Goal: Task Accomplishment & Management: Use online tool/utility

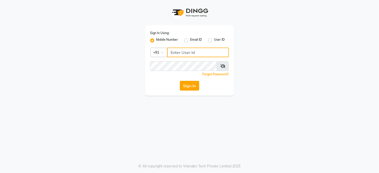
type input "7360007500"
click at [195, 86] on button "Sign In" at bounding box center [189, 86] width 19 height 10
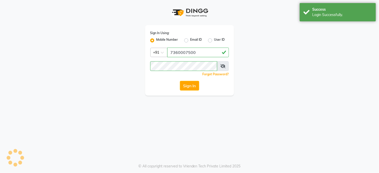
select select "35"
select select "service"
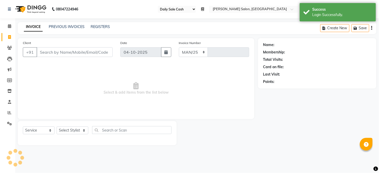
select select "5748"
type input "3654"
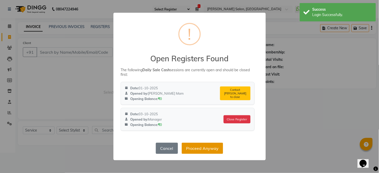
click at [215, 148] on button "Proceed Anyway" at bounding box center [202, 148] width 41 height 11
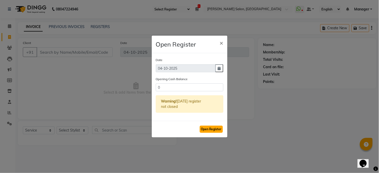
click at [218, 130] on button "Open Register" at bounding box center [211, 128] width 23 height 7
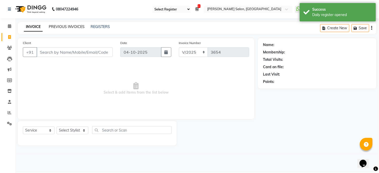
click at [57, 27] on link "PREVIOUS INVOICES" at bounding box center [67, 26] width 36 height 5
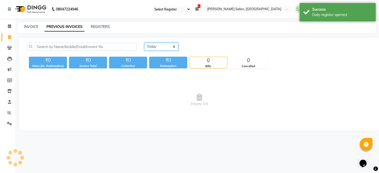
click at [164, 49] on select "[DATE] [DATE] Custom Range" at bounding box center [162, 47] width 34 height 8
select select "yesterday"
click at [145, 43] on select "[DATE] [DATE] Custom Range" at bounding box center [162, 47] width 34 height 8
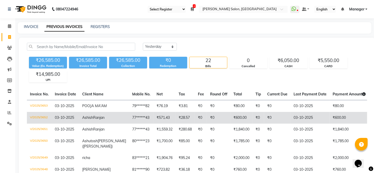
click at [195, 119] on td "₹0" at bounding box center [201, 118] width 12 height 12
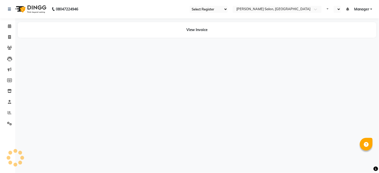
select select "35"
select select "en"
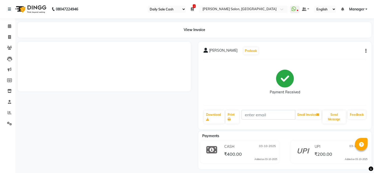
click at [265, 151] on div "₹400.00" at bounding box center [250, 153] width 54 height 7
click at [230, 151] on span "₹400.00" at bounding box center [233, 154] width 18 height 7
click at [261, 150] on div "₹400.00" at bounding box center [250, 153] width 54 height 7
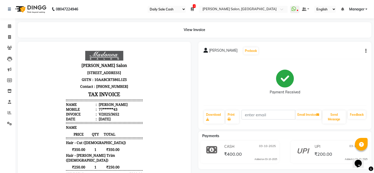
drag, startPoint x: 207, startPoint y: 148, endPoint x: 224, endPoint y: 153, distance: 18.3
click at [224, 153] on div "₹400.00" at bounding box center [232, 153] width 19 height 7
click at [224, 153] on span "₹400.00" at bounding box center [233, 154] width 18 height 7
click at [240, 155] on span "₹400.00" at bounding box center [233, 154] width 18 height 7
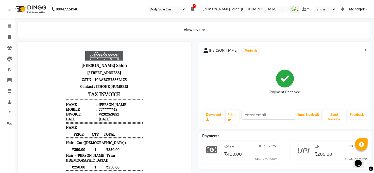
click at [193, 7] on span "2" at bounding box center [194, 6] width 3 height 4
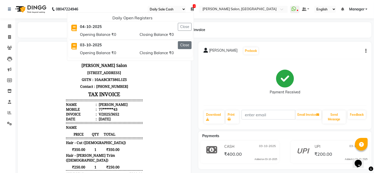
click at [189, 44] on button "Close" at bounding box center [185, 45] width 14 height 8
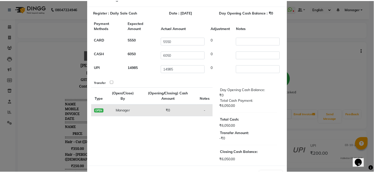
scroll to position [37, 0]
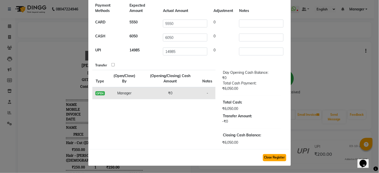
click at [267, 158] on button "Close Register" at bounding box center [274, 157] width 23 height 7
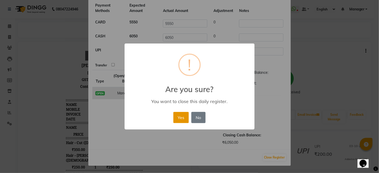
click at [177, 115] on button "Yes" at bounding box center [181, 117] width 15 height 11
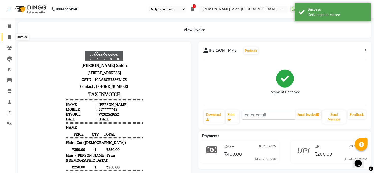
click at [8, 37] on icon at bounding box center [9, 37] width 3 height 4
select select "service"
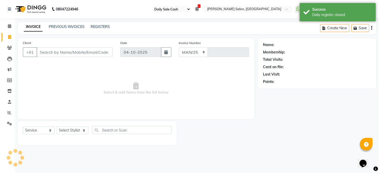
select select "5748"
type input "3654"
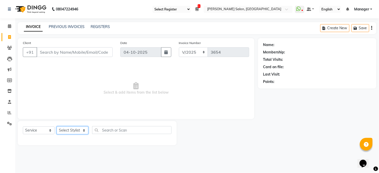
click at [75, 129] on select "Select Stylist Abhay kumar ADITI ALTAF ANKITA Chandan COUNTER Manager Manish Ku…" at bounding box center [73, 130] width 32 height 8
select select "61426"
click at [57, 127] on select "Select Stylist Abhay kumar ADITI ALTAF ANKITA Chandan COUNTER Manager Manish Ku…" at bounding box center [73, 130] width 32 height 8
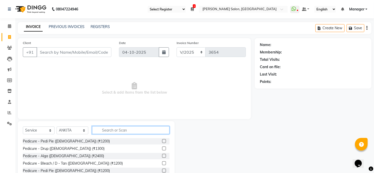
click at [107, 129] on input "text" at bounding box center [130, 130] width 77 height 8
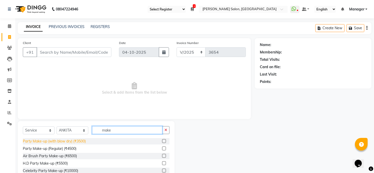
type input "make"
click at [66, 142] on div "Party Make-up (with blow dry) (₹3500)" at bounding box center [54, 140] width 63 height 5
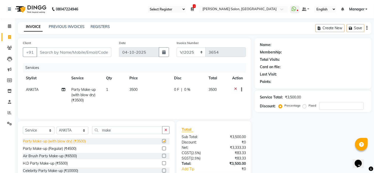
checkbox input "false"
click at [136, 88] on span "3500" at bounding box center [134, 89] width 8 height 5
select select "61426"
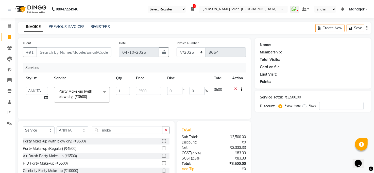
click at [149, 86] on td "3500" at bounding box center [148, 95] width 31 height 22
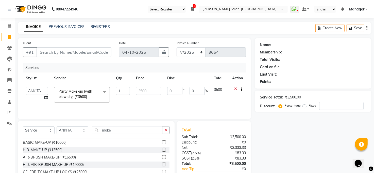
scroll to position [64, 0]
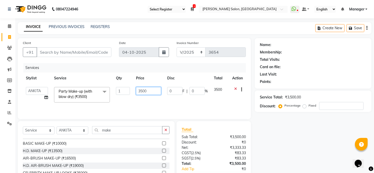
click at [154, 89] on input "3500" at bounding box center [148, 91] width 25 height 8
type input "3"
type input "1000"
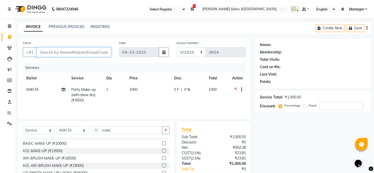
click at [88, 53] on input "Client" at bounding box center [74, 52] width 75 height 10
type input "9"
type input "0"
type input "9"
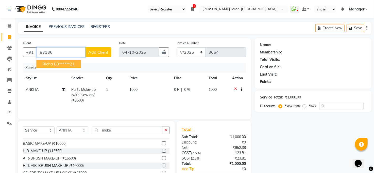
click at [61, 67] on button "richa 83******21" at bounding box center [58, 64] width 45 height 8
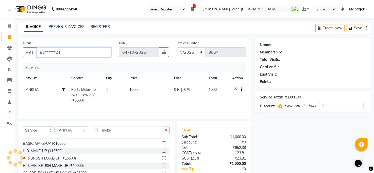
type input "83******21"
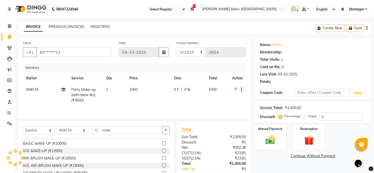
select select "1: Object"
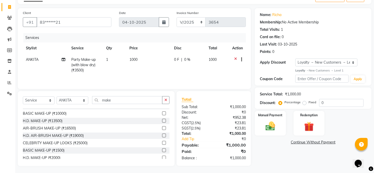
scroll to position [32, 0]
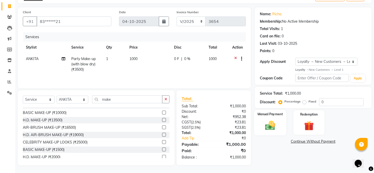
click at [270, 129] on img at bounding box center [270, 125] width 16 height 12
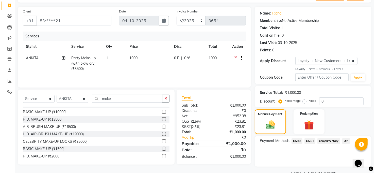
click at [312, 139] on span "CASH" at bounding box center [310, 141] width 11 height 6
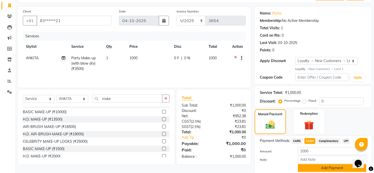
click at [326, 167] on button "Add Payment" at bounding box center [332, 168] width 69 height 8
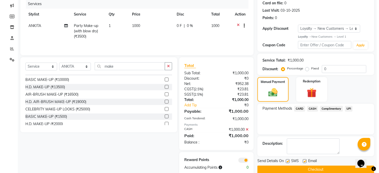
scroll to position [74, 0]
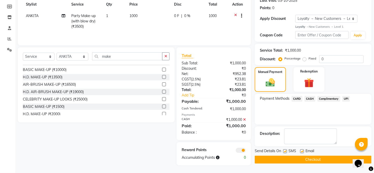
click at [241, 150] on span at bounding box center [241, 150] width 10 height 5
click at [246, 151] on input "checkbox" at bounding box center [246, 151] width 0 height 0
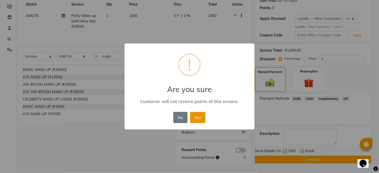
click at [203, 120] on button "Yes" at bounding box center [197, 117] width 15 height 11
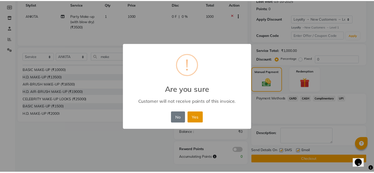
scroll to position [71, 0]
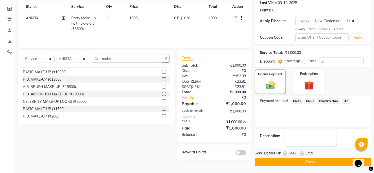
click at [306, 161] on button "Checkout" at bounding box center [313, 162] width 117 height 8
